Goal: Information Seeking & Learning: Learn about a topic

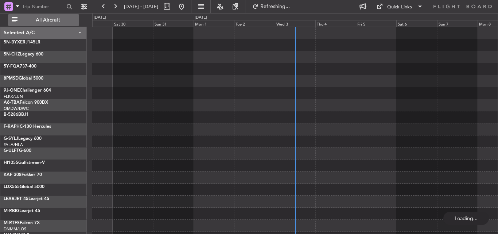
click at [46, 20] on span "All Aircraft" at bounding box center [48, 19] width 58 height 5
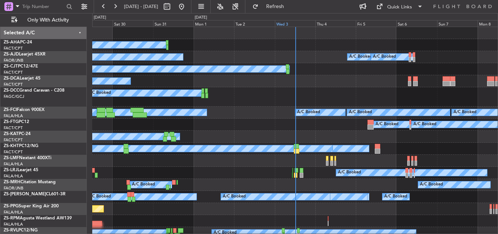
click at [285, 23] on div "Wed 3" at bounding box center [295, 23] width 40 height 7
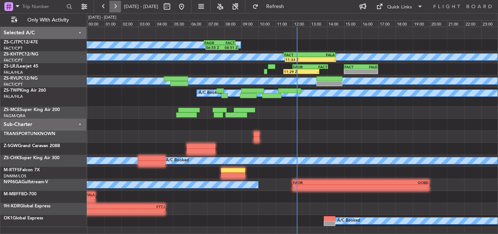
click at [113, 6] on button at bounding box center [115, 7] width 12 height 12
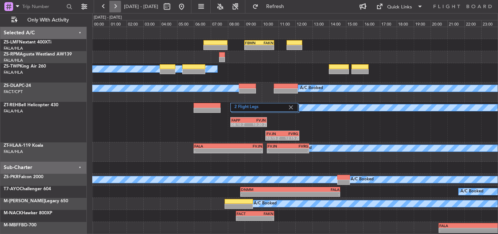
click at [117, 7] on button at bounding box center [115, 7] width 12 height 12
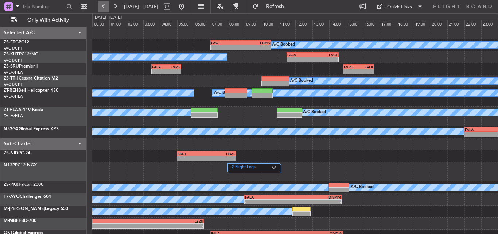
click at [106, 10] on button at bounding box center [104, 7] width 12 height 12
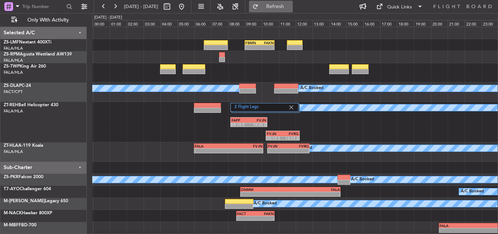
click at [283, 9] on button "Refresh" at bounding box center [271, 7] width 44 height 12
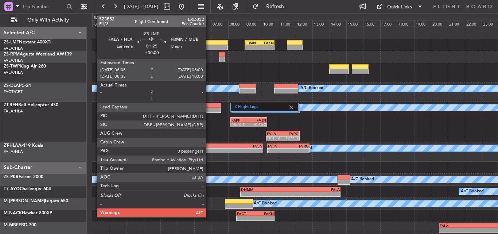
click at [209, 42] on div at bounding box center [216, 42] width 24 height 5
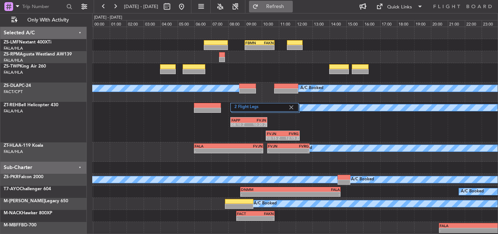
click at [287, 6] on span "Refresh" at bounding box center [275, 6] width 31 height 5
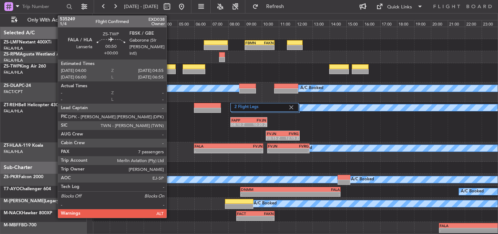
click at [170, 69] on div at bounding box center [168, 71] width 16 height 5
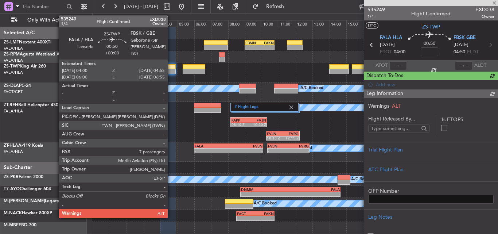
click at [171, 69] on div at bounding box center [168, 71] width 16 height 5
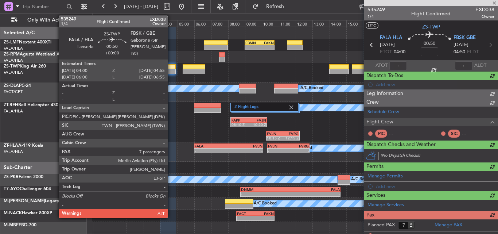
click at [171, 69] on div at bounding box center [168, 71] width 16 height 5
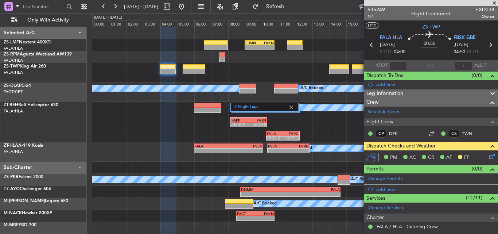
click at [497, 3] on span at bounding box center [494, 3] width 7 height 7
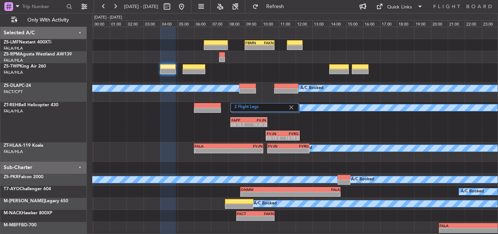
type input "0"
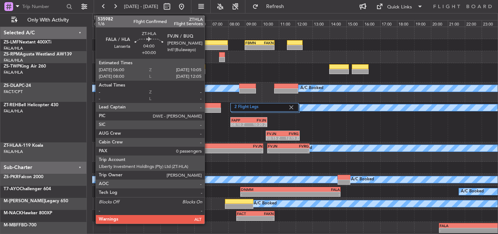
click at [208, 149] on div "-" at bounding box center [212, 150] width 34 height 4
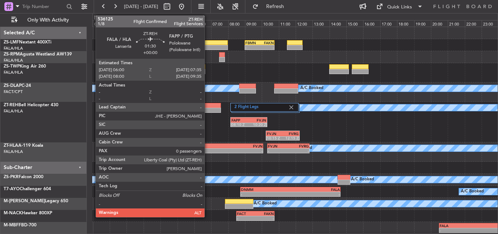
click at [208, 110] on div at bounding box center [207, 110] width 27 height 5
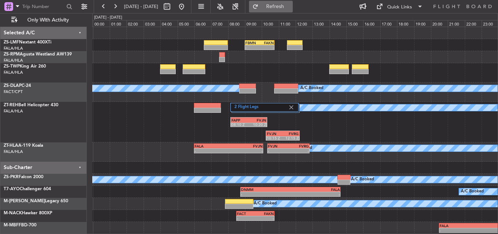
click at [291, 6] on span "Refresh" at bounding box center [275, 6] width 31 height 5
click at [187, 8] on button at bounding box center [182, 7] width 12 height 12
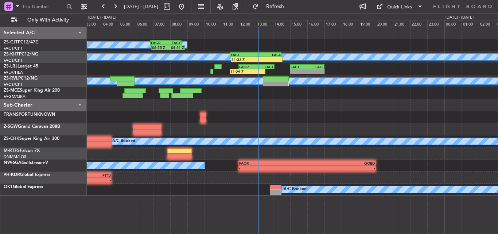
click at [239, 104] on div "FAGR 06:50 Z FACT 08:40 Z 06:55 Z 08:51 Z A/C Booked A/C Booked A/C Unavailable…" at bounding box center [292, 111] width 411 height 168
